Goal: Task Accomplishment & Management: Complete application form

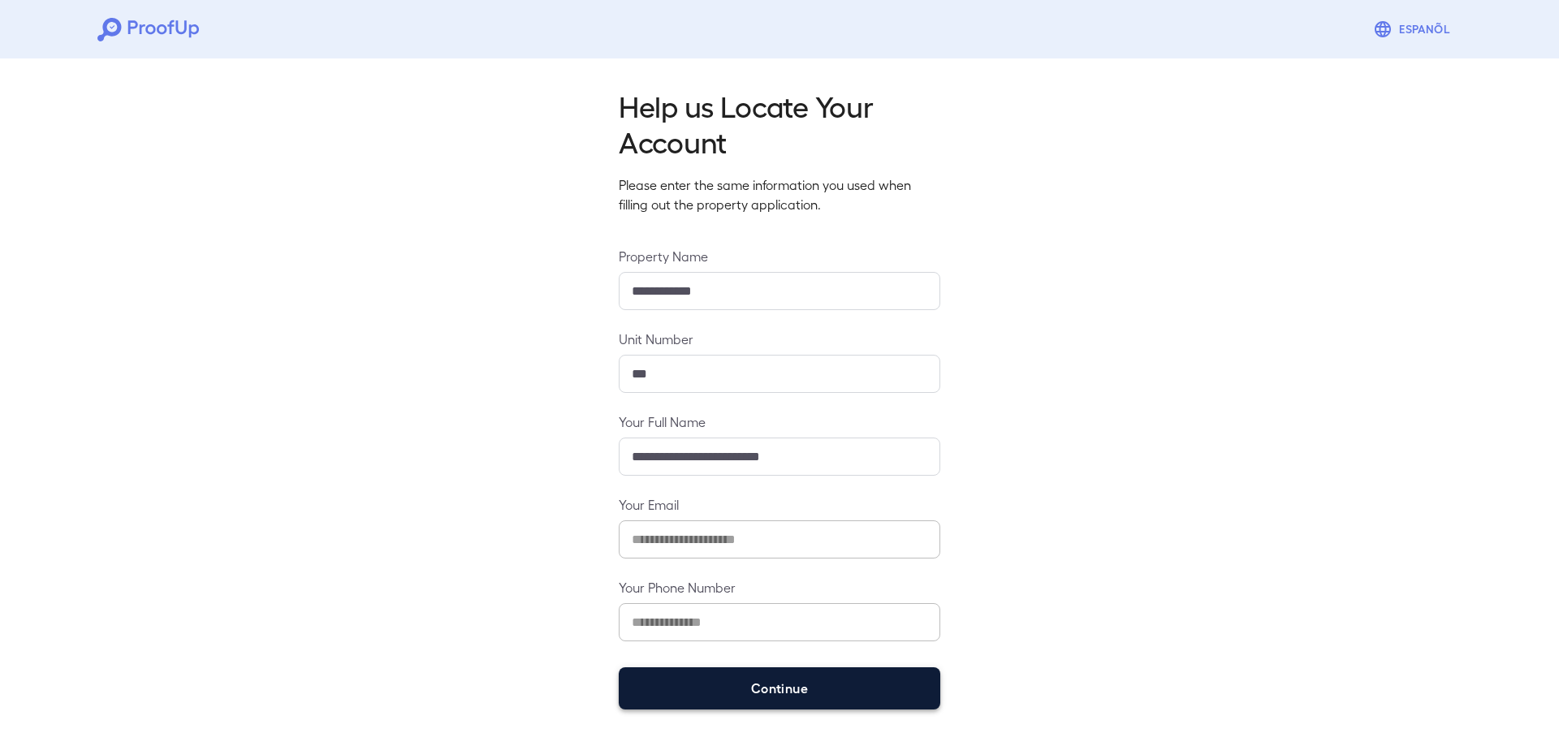
click at [732, 692] on button "Continue" at bounding box center [780, 688] width 322 height 42
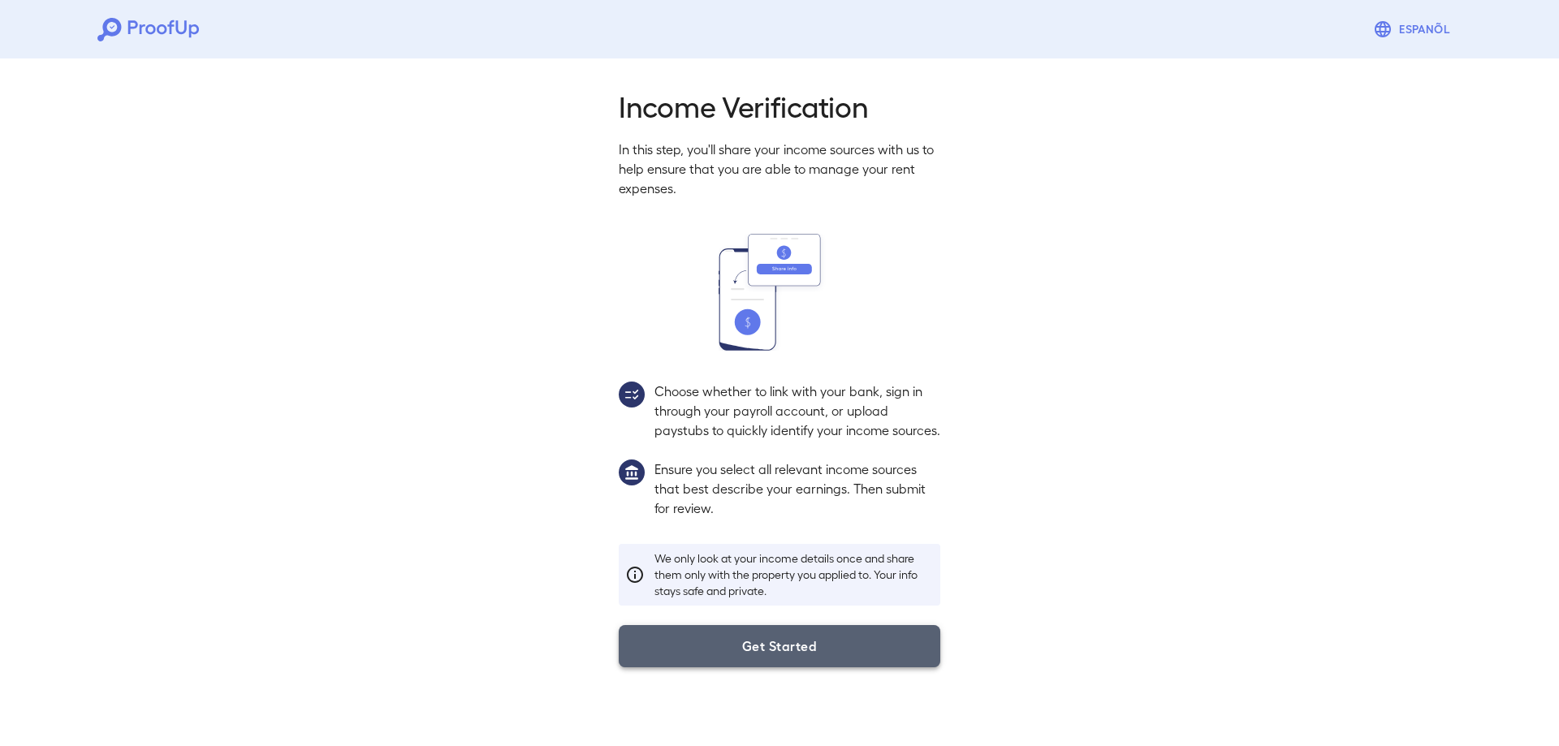
click at [762, 659] on button "Get Started" at bounding box center [780, 646] width 322 height 42
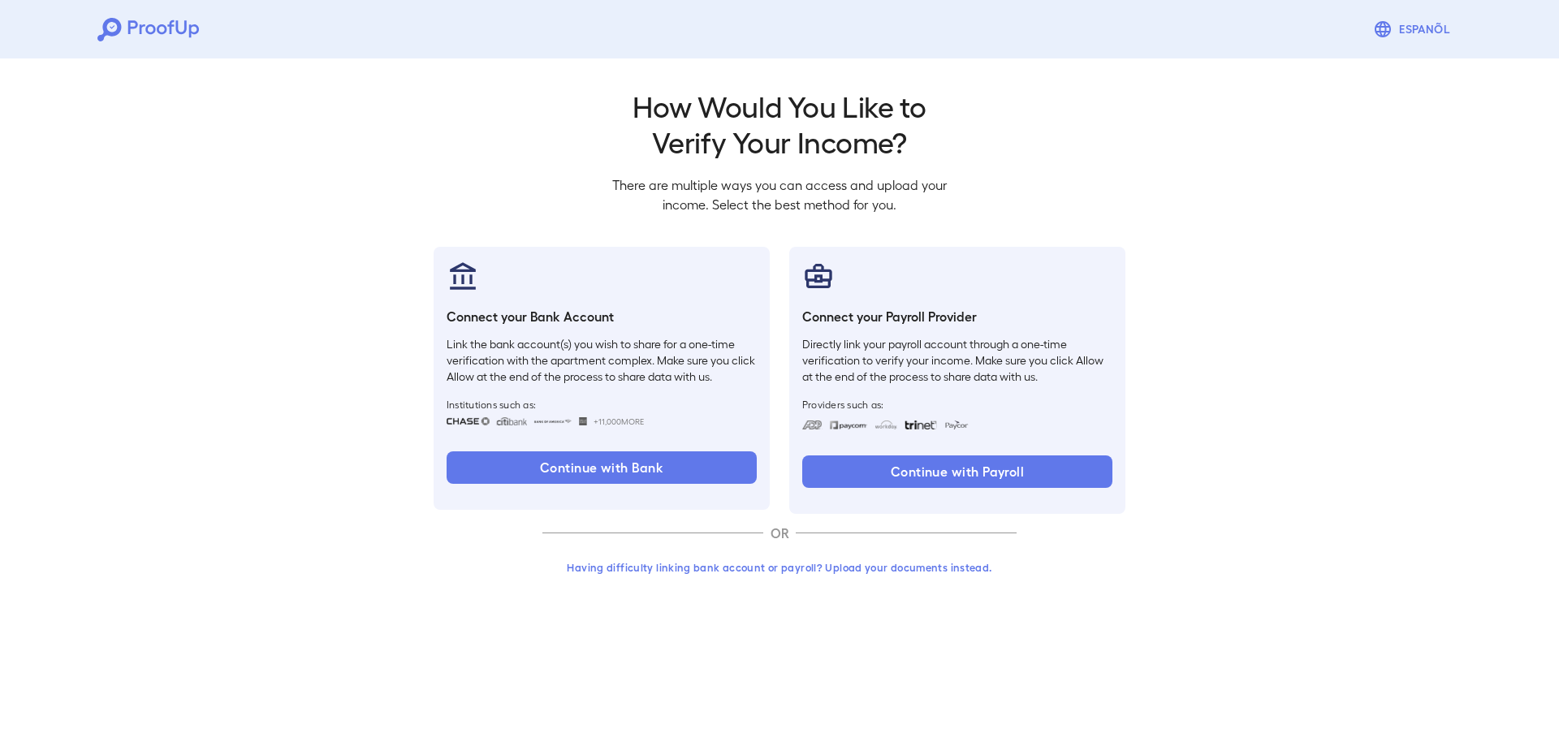
click at [811, 566] on button "Having difficulty linking bank account or payroll? Upload your documents instea…" at bounding box center [779, 567] width 474 height 29
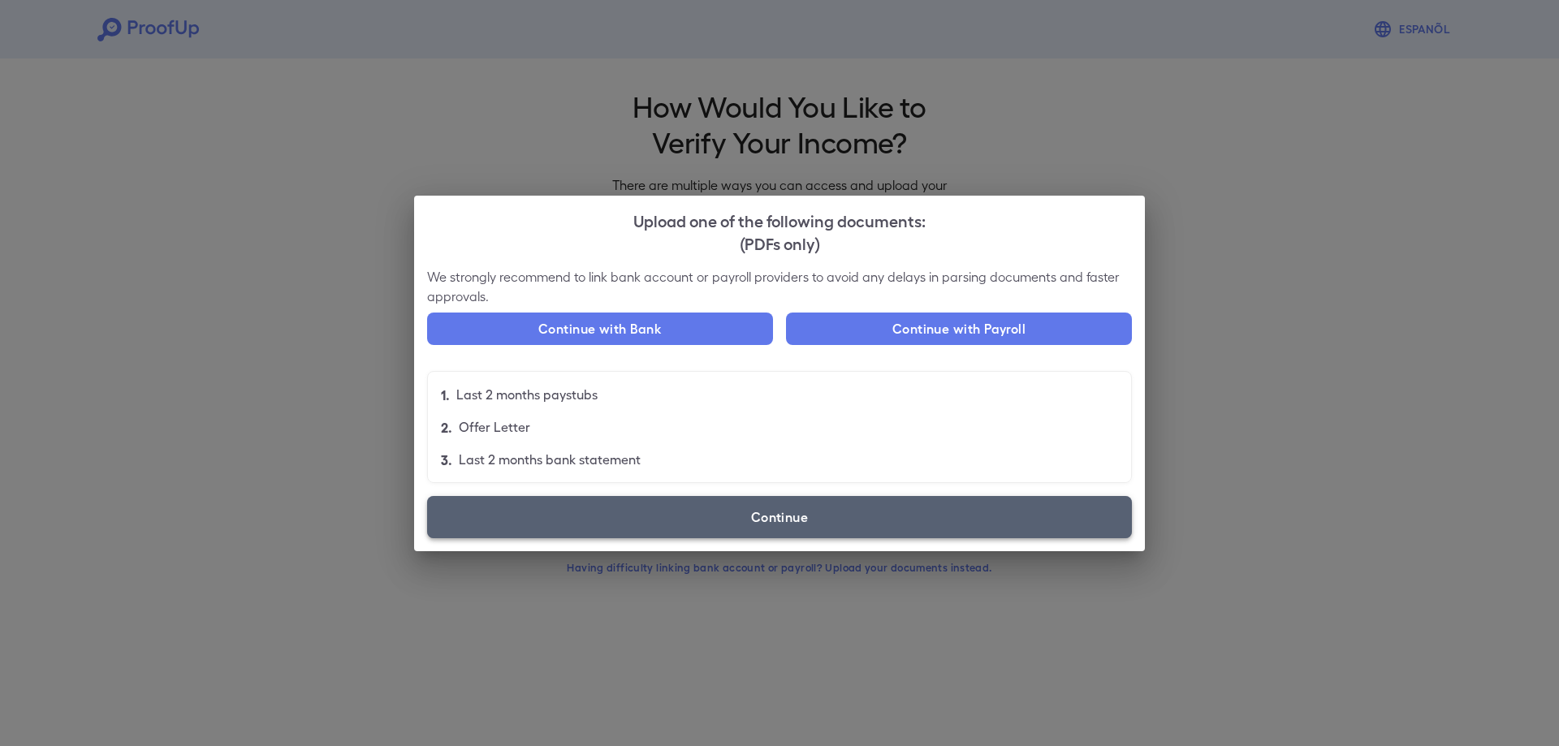
click at [768, 521] on label "Continue" at bounding box center [779, 517] width 705 height 42
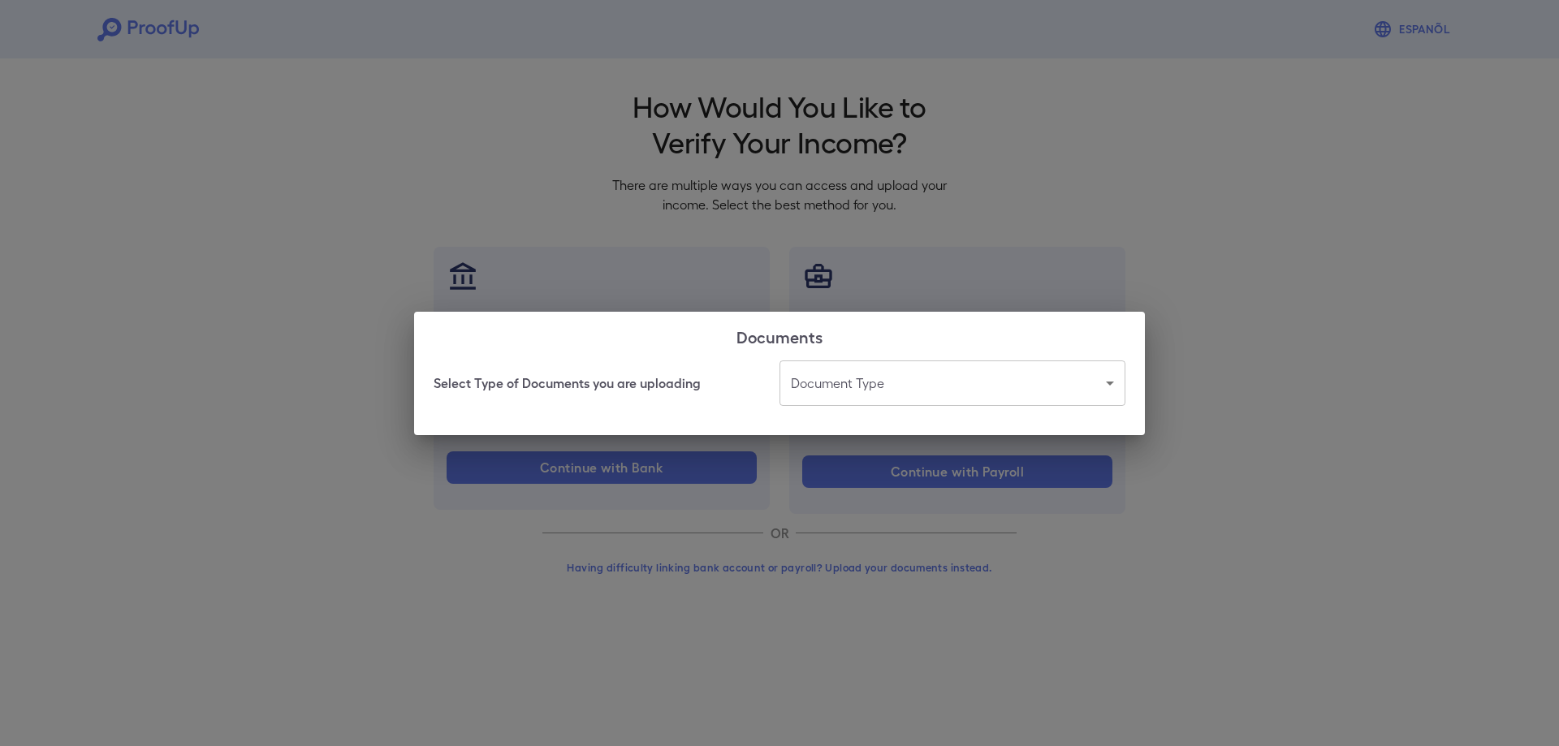
click at [858, 382] on body "Espanõl Go back How Would You Like to Verify Your Income? There are multiple wa…" at bounding box center [779, 310] width 1559 height 620
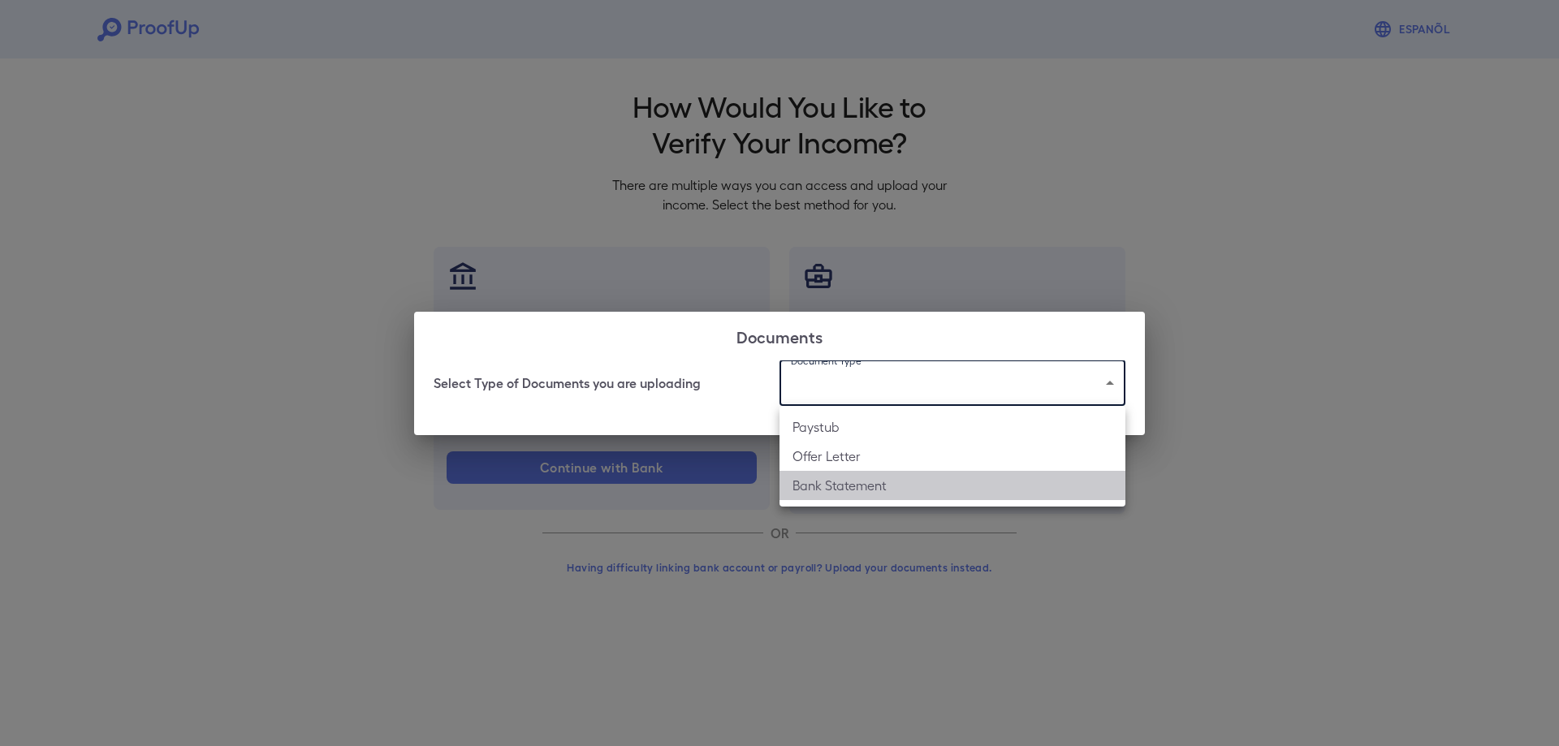
click at [881, 483] on li "Bank Statement" at bounding box center [953, 485] width 346 height 29
type input "**********"
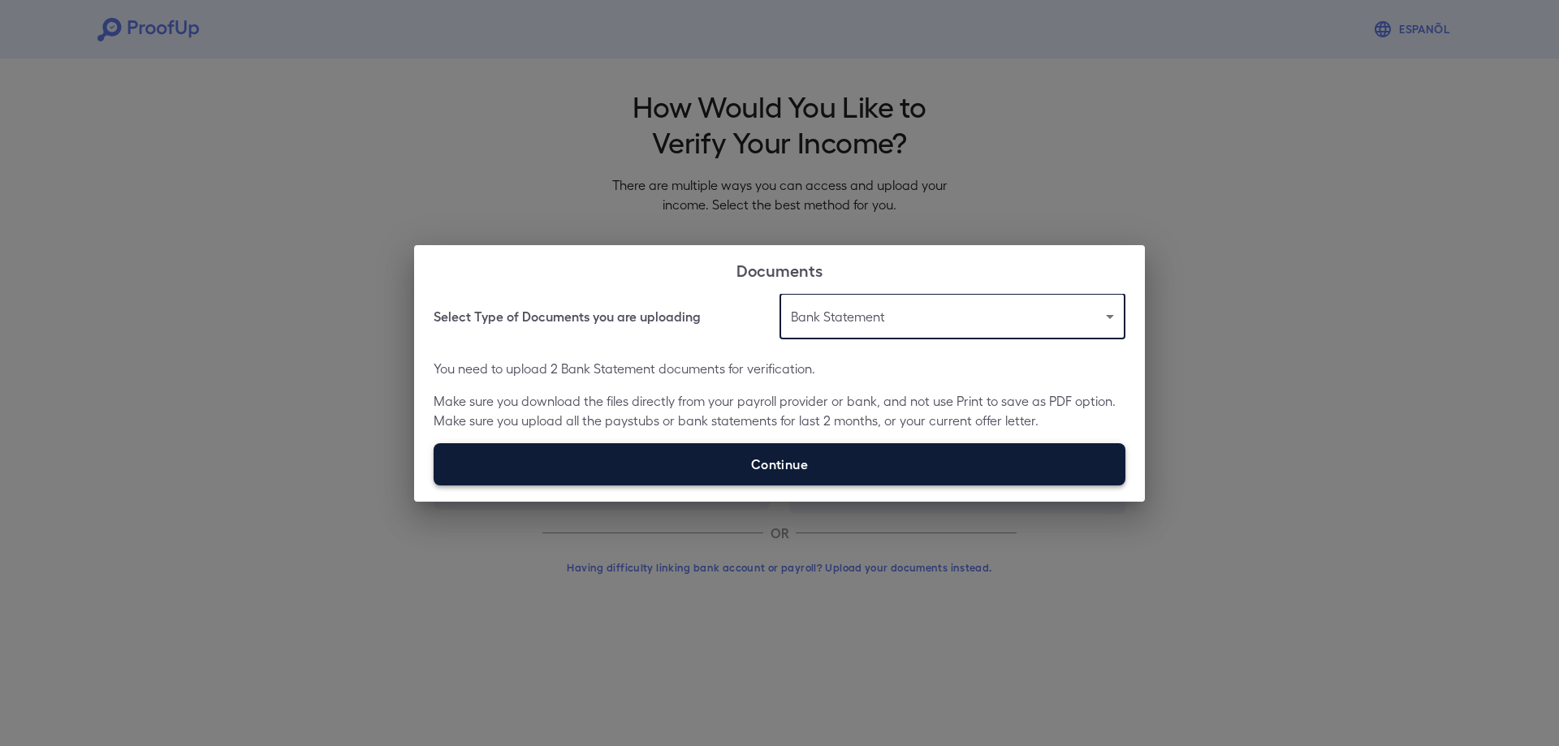
click at [845, 461] on label "Continue" at bounding box center [780, 464] width 692 height 42
click at [434, 485] on input "Continue" at bounding box center [434, 485] width 1 height 1
type input "**********"
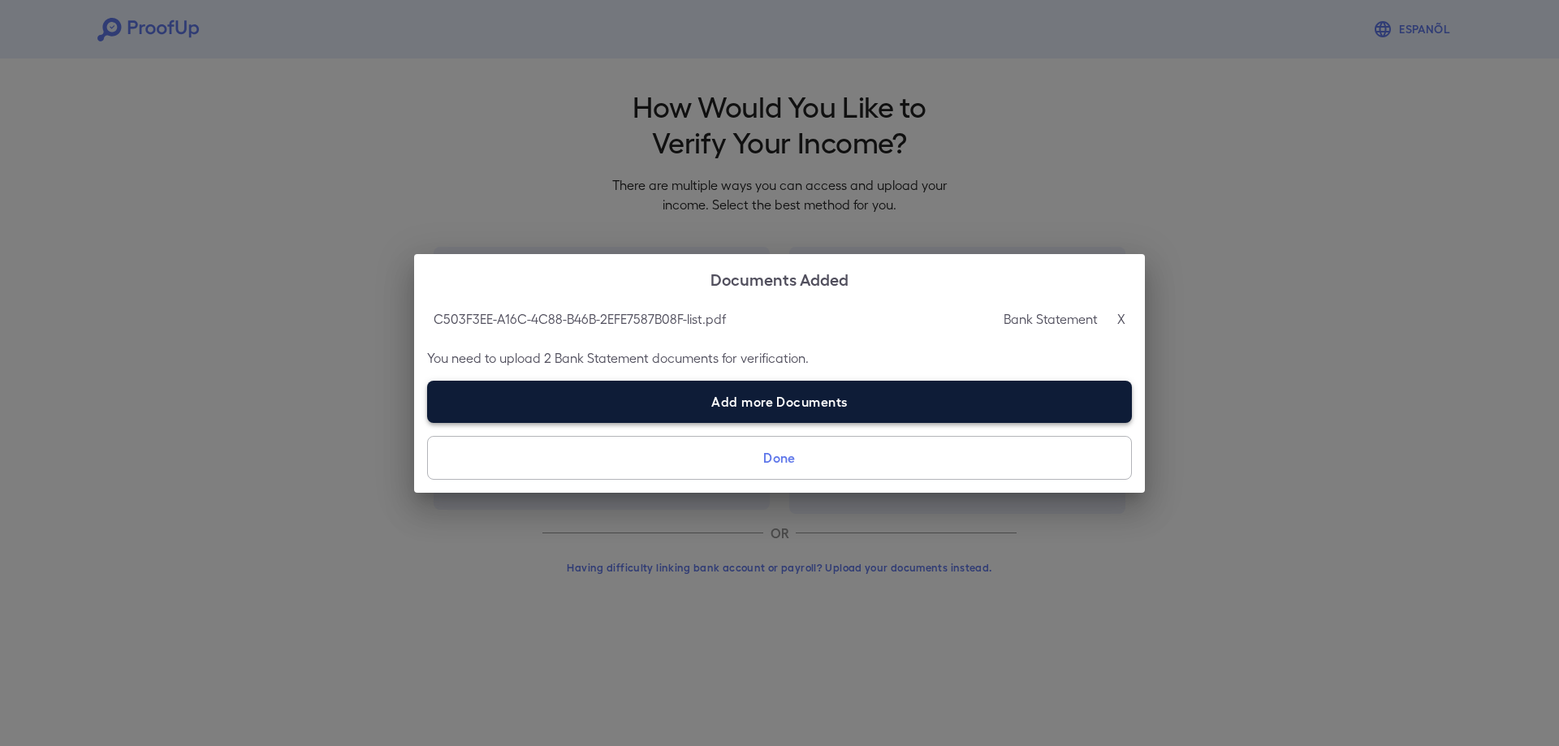
click at [687, 410] on label "Add more Documents" at bounding box center [779, 402] width 705 height 42
click at [428, 422] on input "Add more Documents" at bounding box center [427, 422] width 1 height 1
type input "**********"
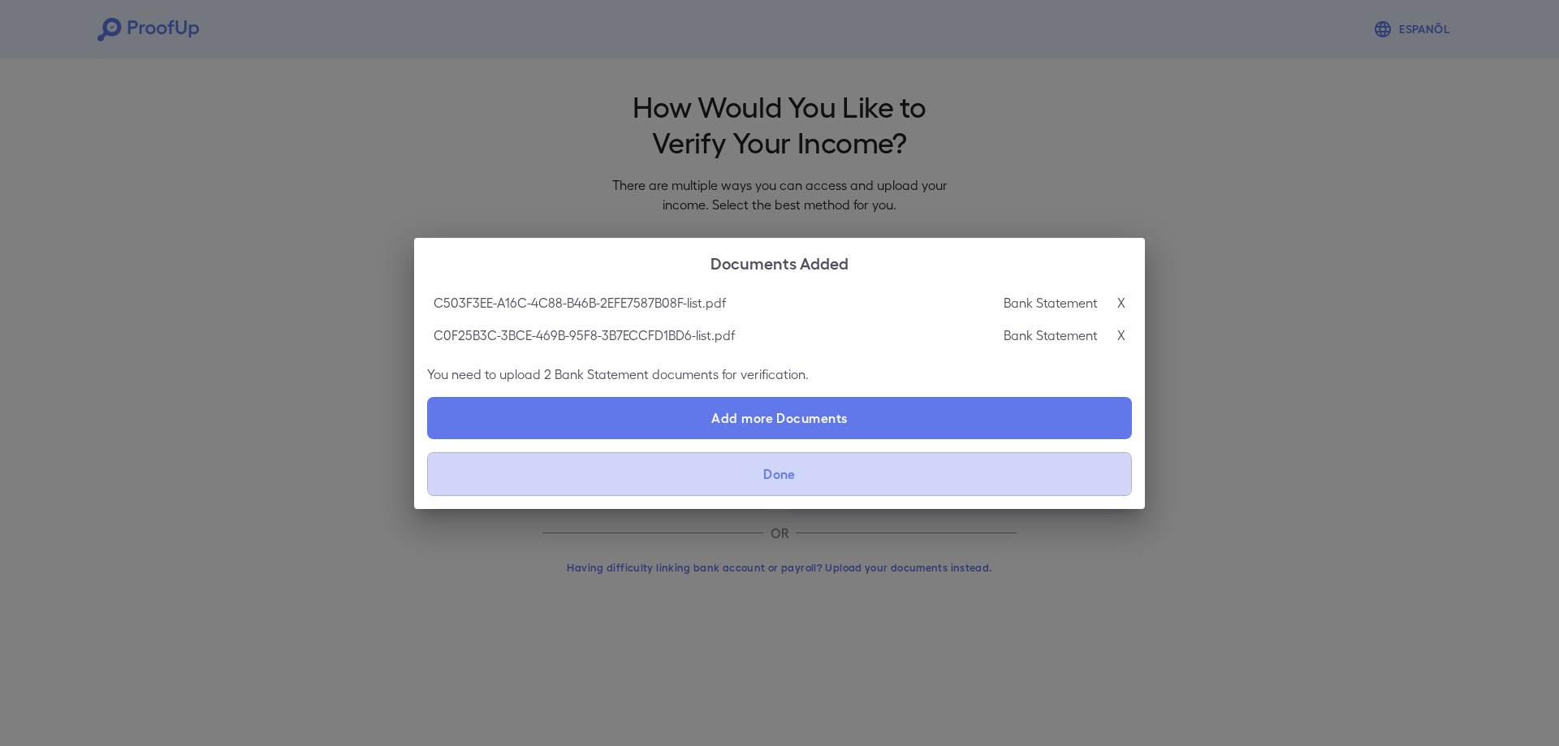
click at [757, 471] on button "Done" at bounding box center [779, 474] width 705 height 44
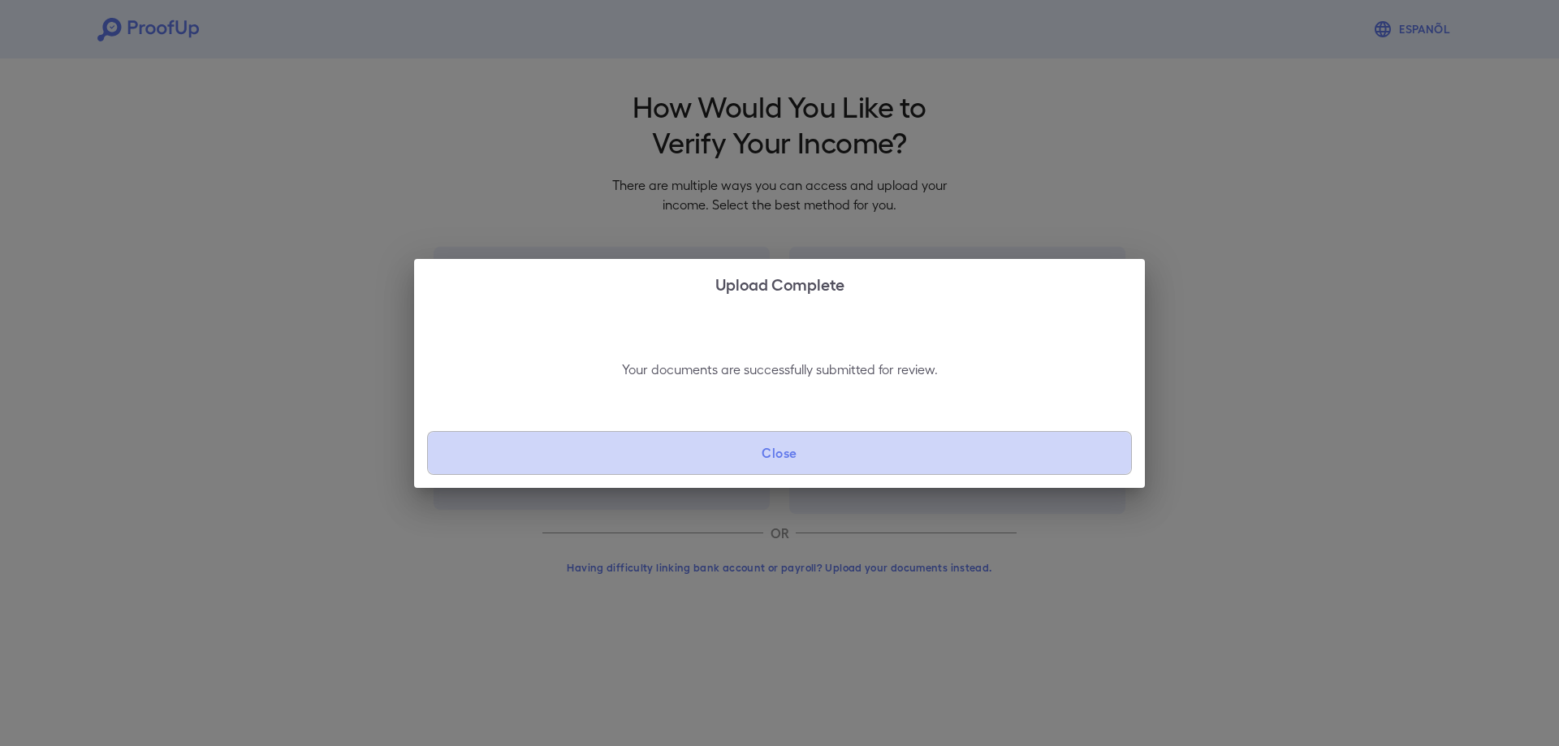
click at [758, 464] on button "Close" at bounding box center [779, 453] width 705 height 44
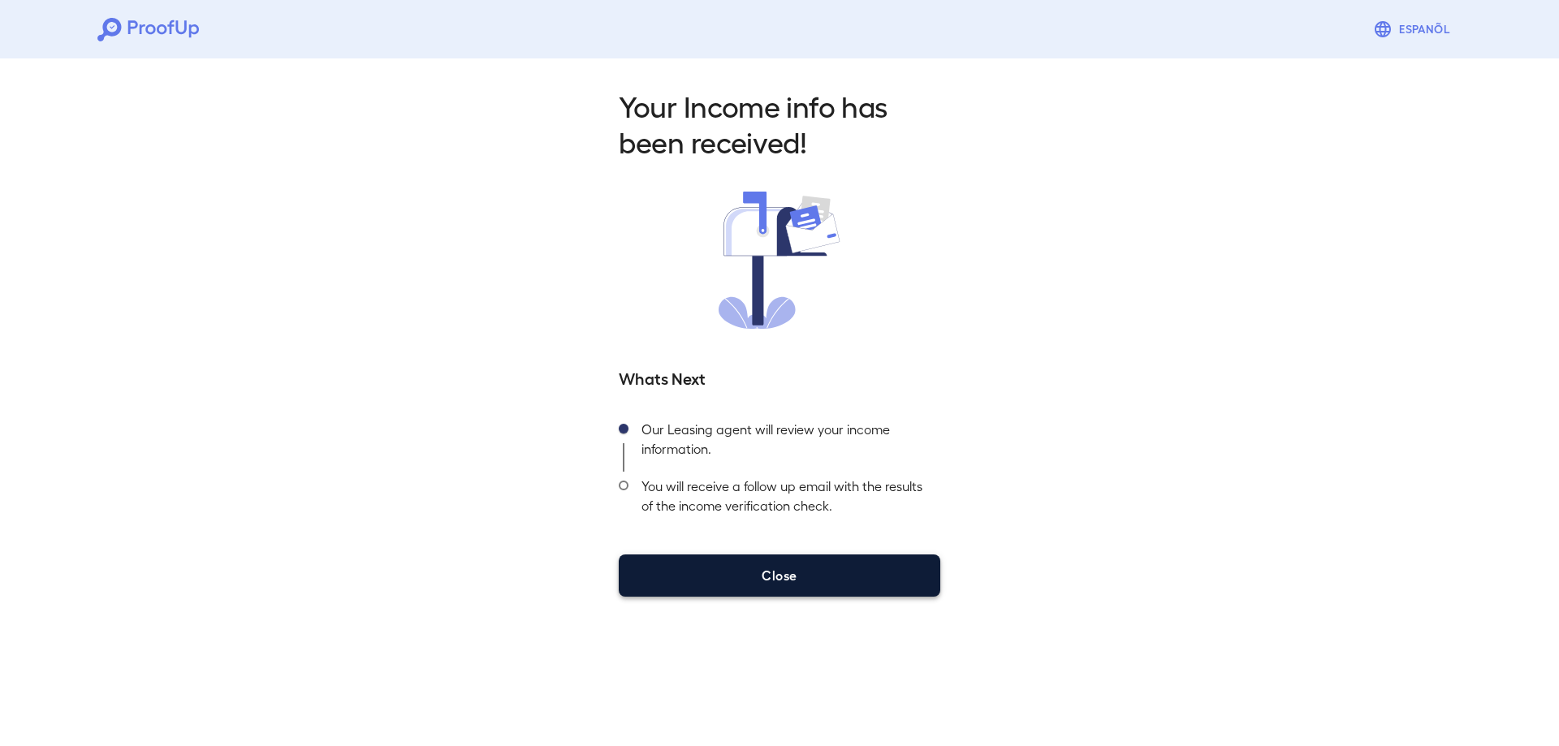
click at [725, 564] on button "Close" at bounding box center [780, 576] width 322 height 42
